Goal: Task Accomplishment & Management: Use online tool/utility

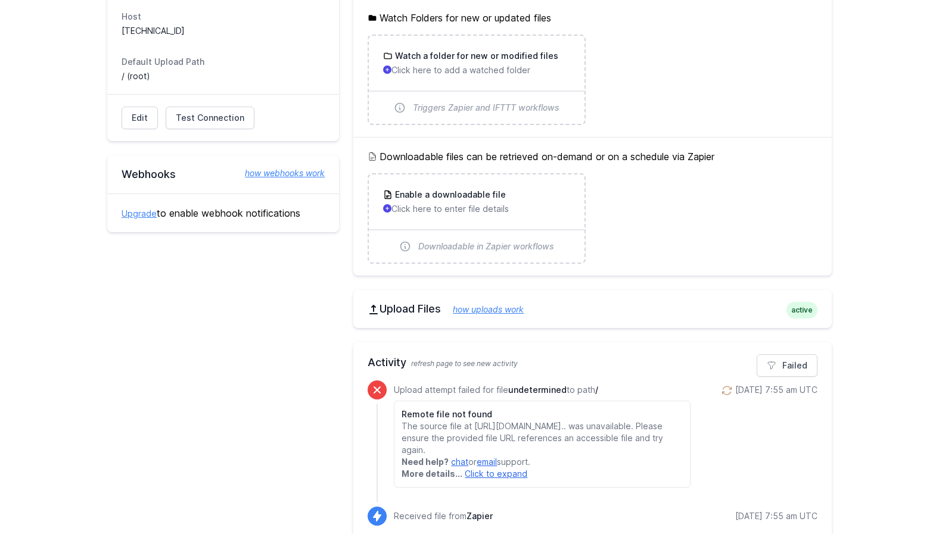
scroll to position [133, 0]
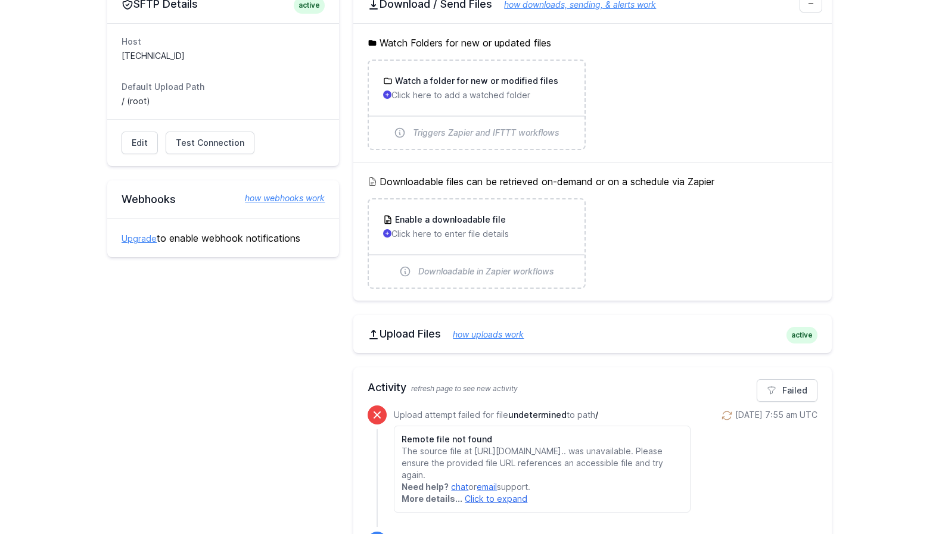
click at [212, 130] on div "Edit Test Connection Results Please address issues below and test again. Contac…" at bounding box center [223, 142] width 232 height 47
click at [211, 141] on span "Test Connection" at bounding box center [210, 143] width 68 height 12
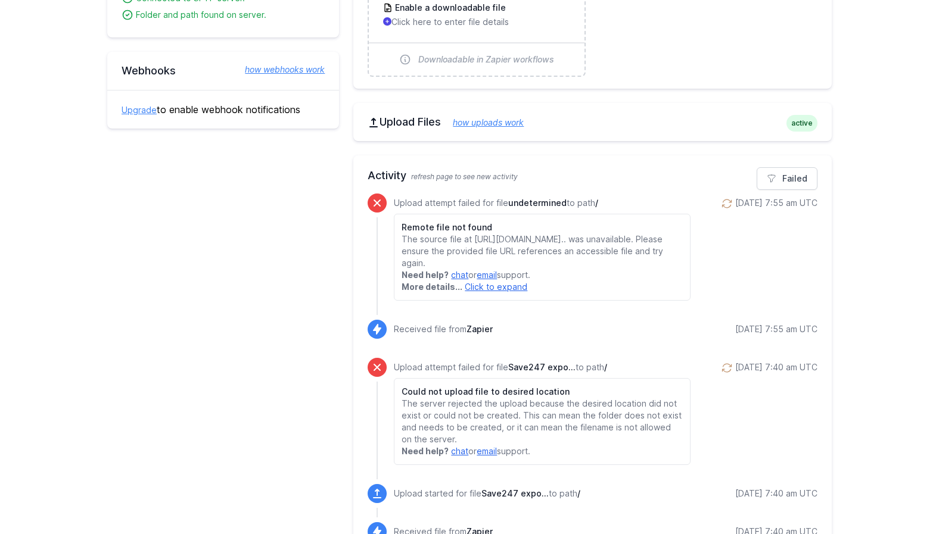
scroll to position [381, 0]
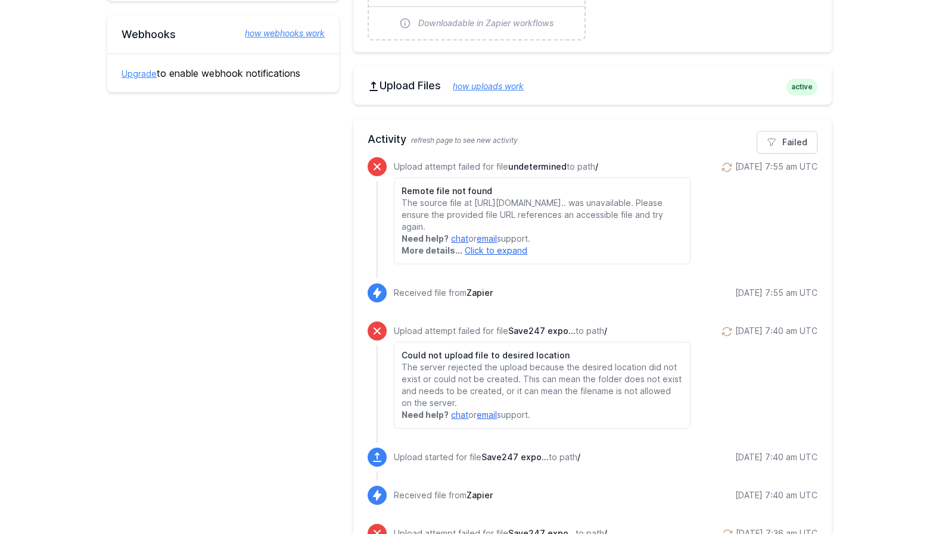
click at [496, 256] on link "Click to expand" at bounding box center [496, 250] width 63 height 10
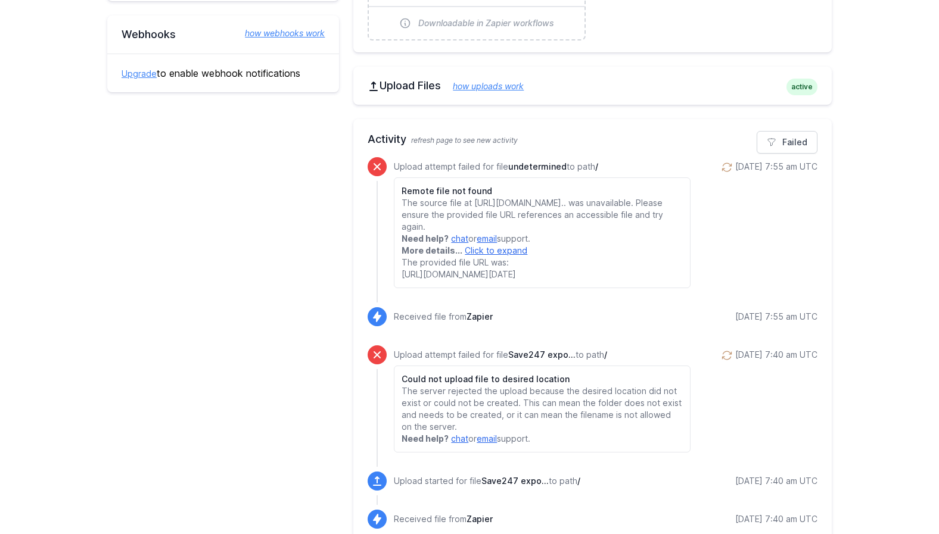
drag, startPoint x: 561, startPoint y: 309, endPoint x: 402, endPoint y: 286, distance: 160.0
click at [402, 281] on p "More details... Click to expand The provided file URL was: https://save247.co.z…" at bounding box center [541, 263] width 281 height 36
copy span "[URL][DOMAIN_NAME][DATE]"
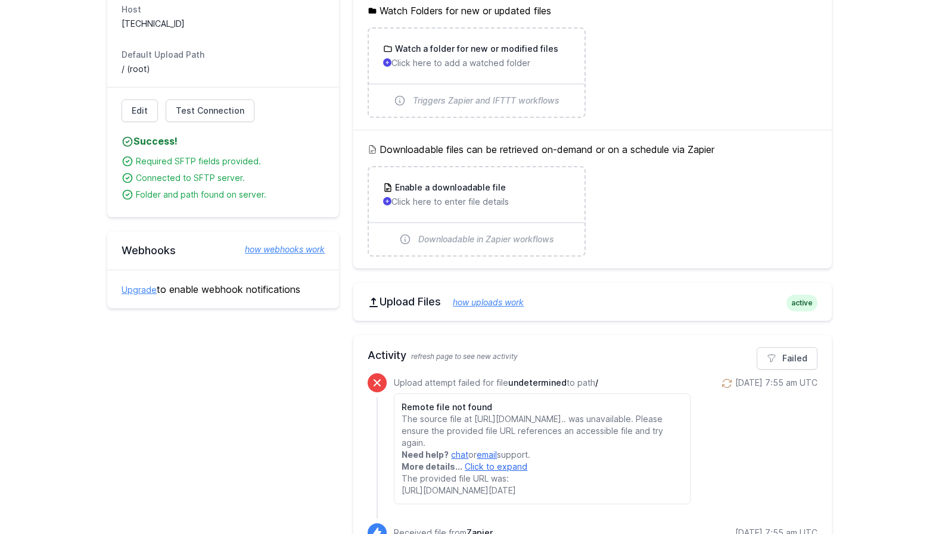
scroll to position [0, 0]
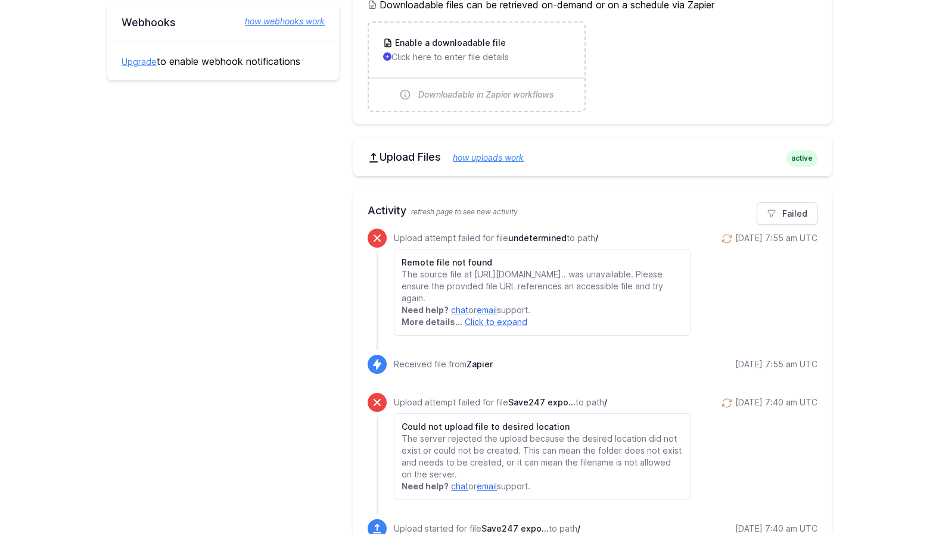
scroll to position [306, 0]
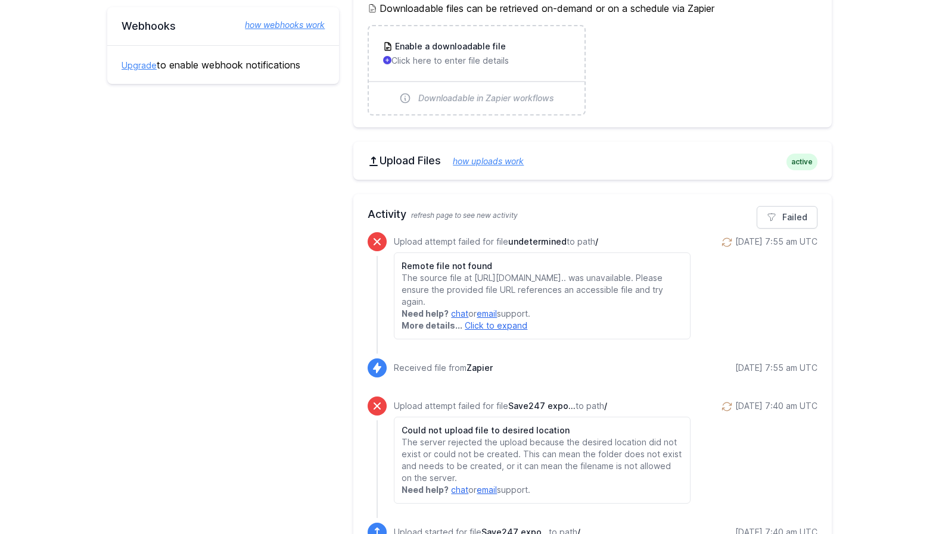
click at [485, 331] on link "Click to expand" at bounding box center [496, 325] width 63 height 10
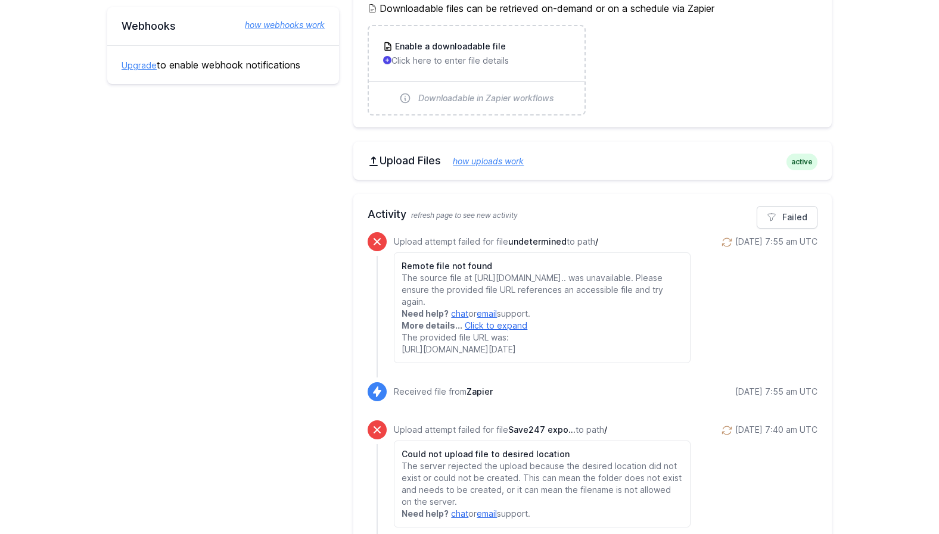
drag, startPoint x: 401, startPoint y: 362, endPoint x: 577, endPoint y: 386, distance: 176.8
click at [577, 356] on p "More details... Click to expand The provided file URL was: https://save247.co.z…" at bounding box center [541, 338] width 281 height 36
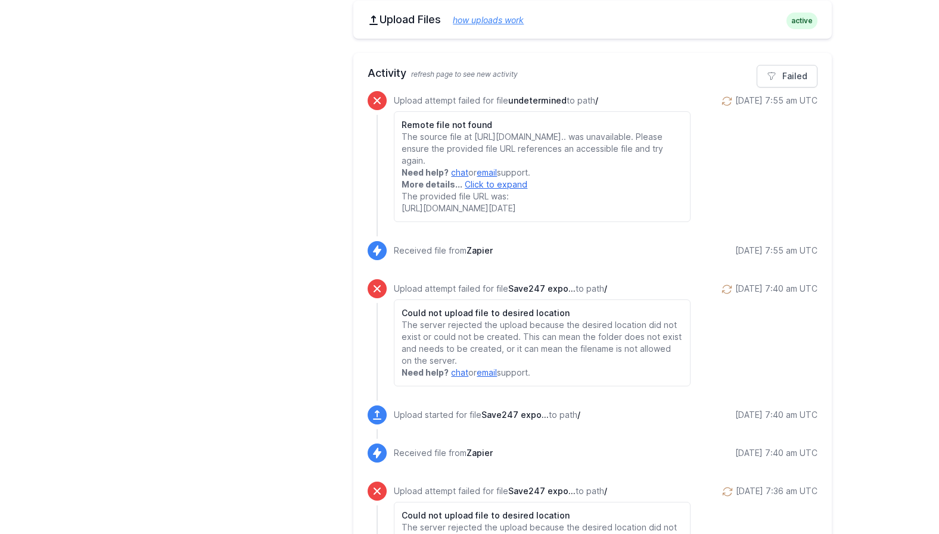
scroll to position [435, 0]
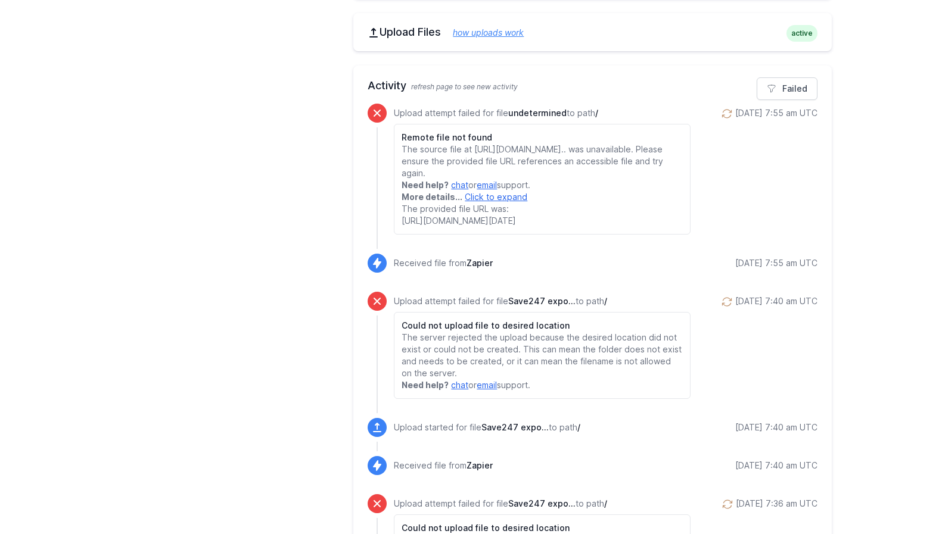
copy span "[URL][DOMAIN_NAME][DATE]"
click at [449, 226] on span "The provided file URL was: https://save247.co.za/wp-content/uploads/wpallexport…" at bounding box center [458, 215] width 114 height 22
drag, startPoint x: 401, startPoint y: 232, endPoint x: 568, endPoint y: 253, distance: 168.0
click at [568, 227] on p "More details... Click to expand The provided file URL was: https://save247.co.z…" at bounding box center [541, 209] width 281 height 36
copy span "[URL][DOMAIN_NAME][DATE]"
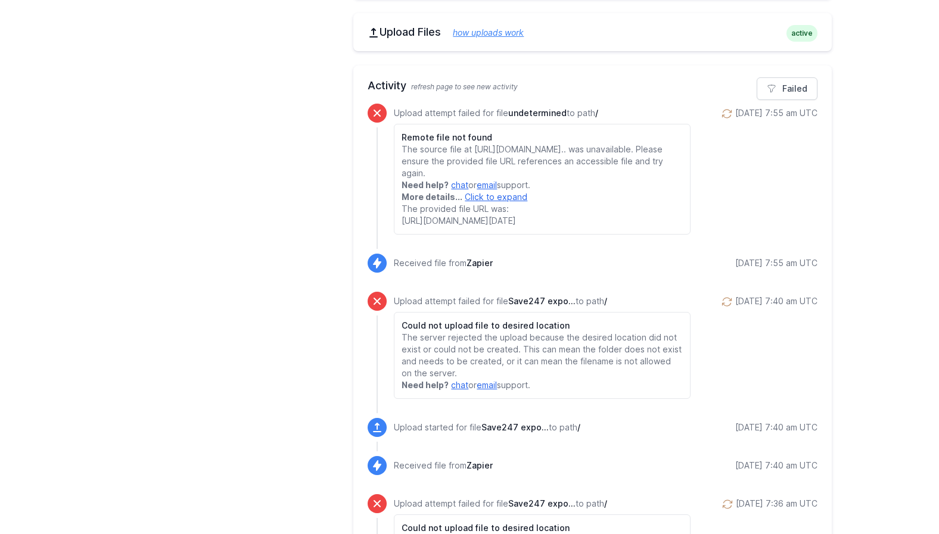
click at [516, 226] on span "The provided file URL was: https://save247.co.za/wp-content/uploads/wpallexport…" at bounding box center [458, 215] width 114 height 22
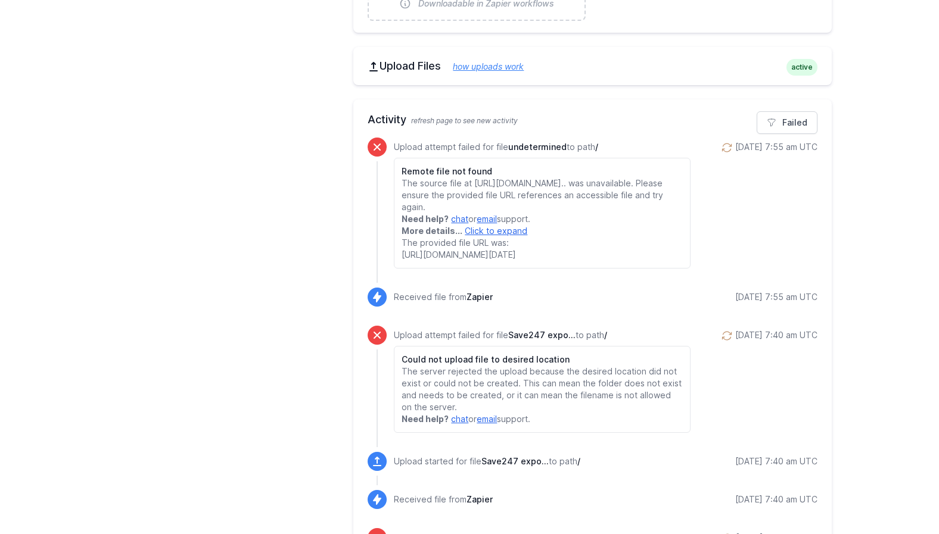
scroll to position [400, 0]
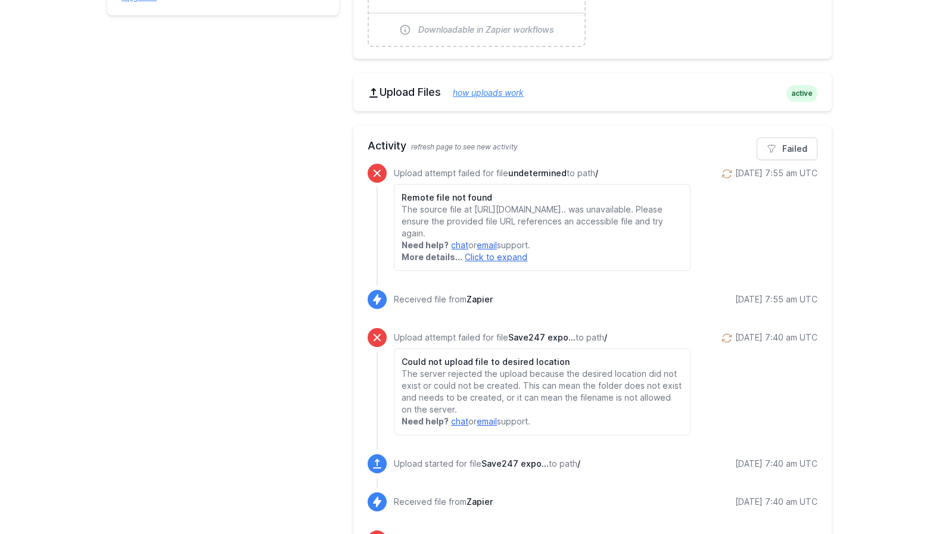
scroll to position [371, 0]
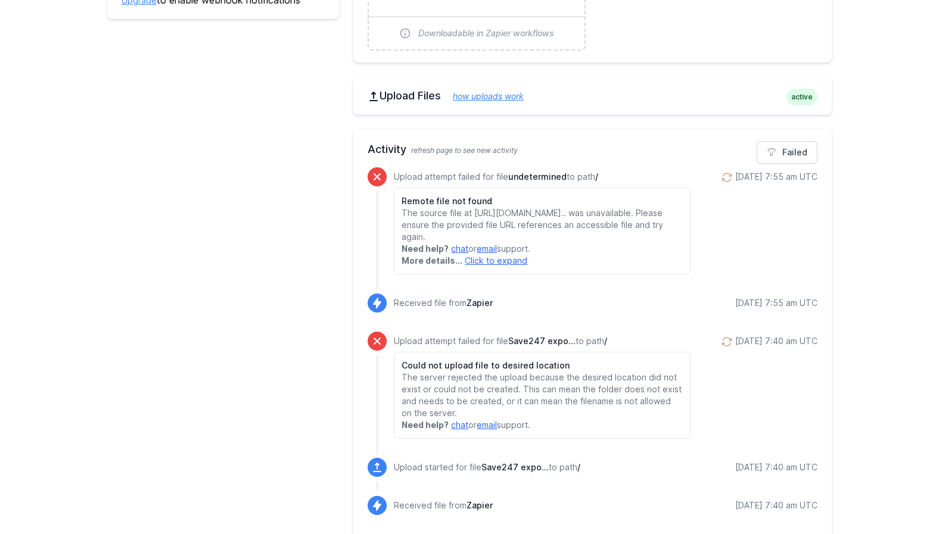
click at [491, 266] on link "Click to expand" at bounding box center [496, 261] width 63 height 10
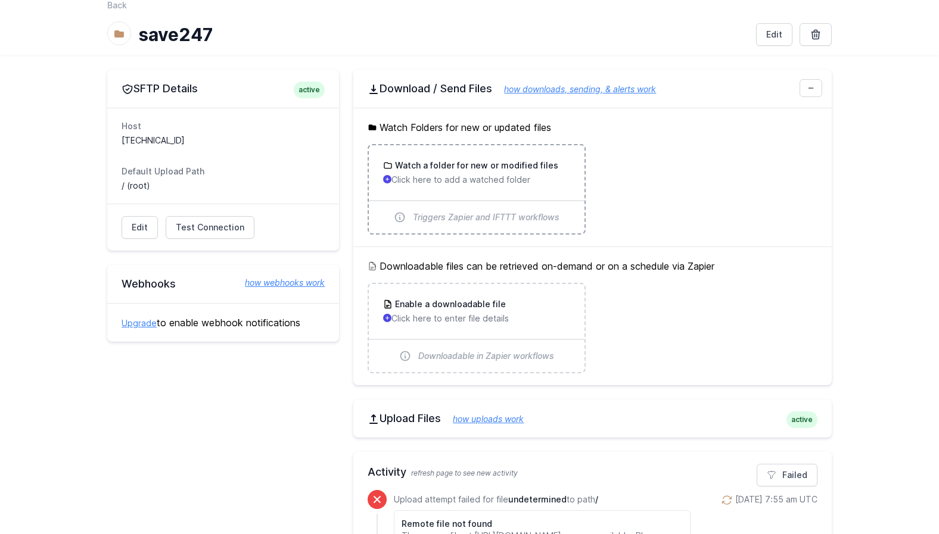
scroll to position [102, 0]
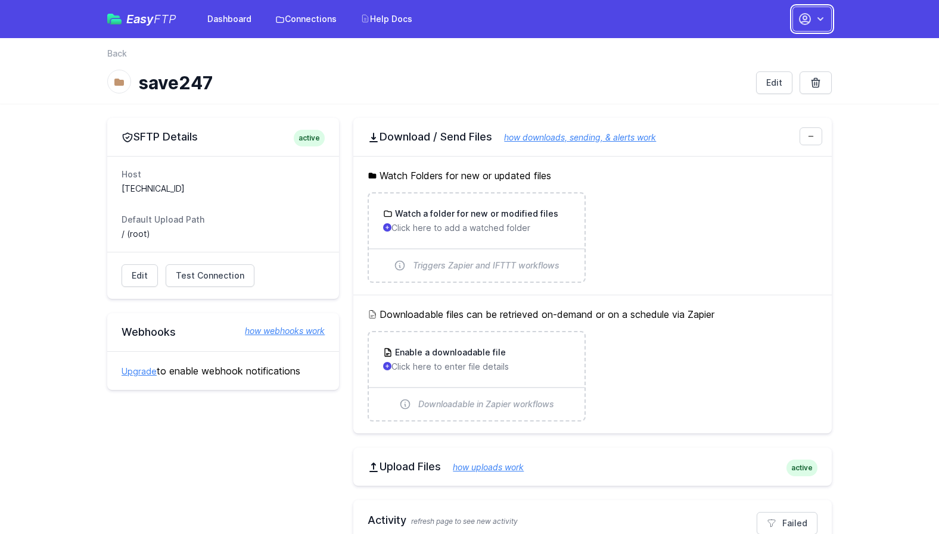
click at [815, 19] on icon "button" at bounding box center [820, 19] width 12 height 12
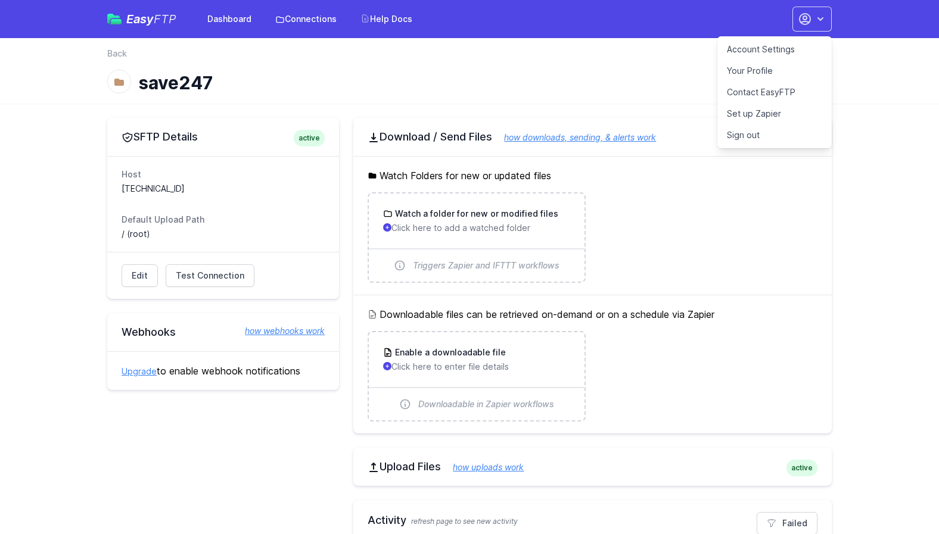
click at [767, 46] on link "Account Settings" at bounding box center [774, 49] width 114 height 21
click at [222, 268] on link "Test Connection" at bounding box center [210, 275] width 89 height 23
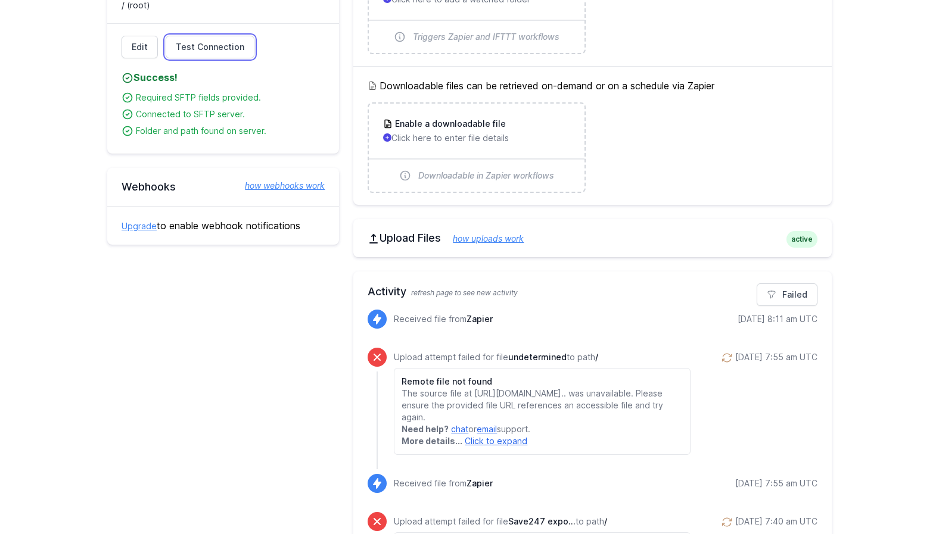
scroll to position [211, 0]
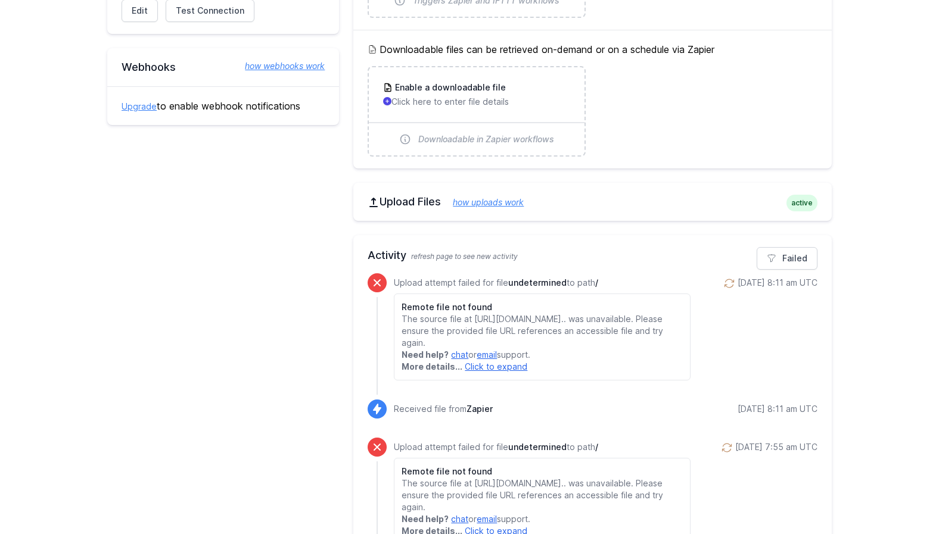
scroll to position [277, 0]
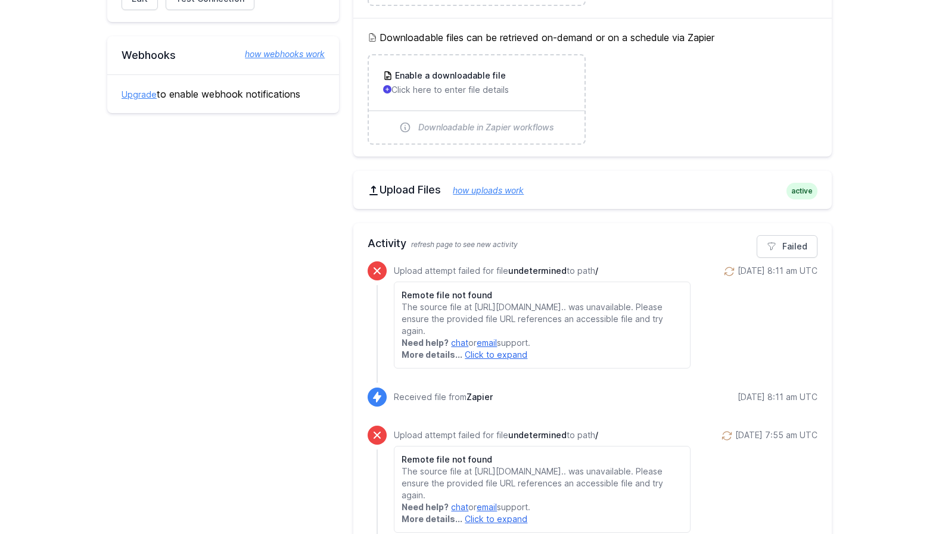
click at [487, 360] on link "Click to expand" at bounding box center [496, 355] width 63 height 10
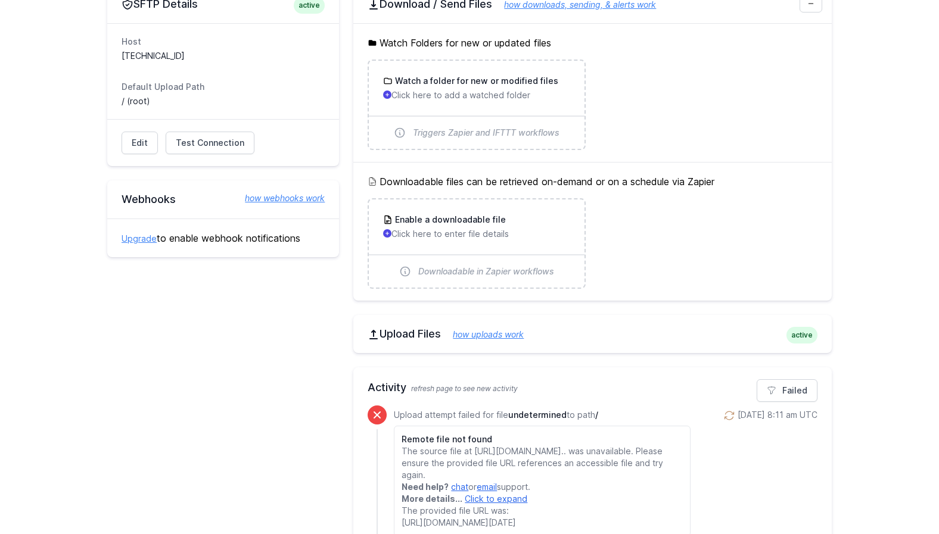
scroll to position [189, 0]
